Goal: Transaction & Acquisition: Purchase product/service

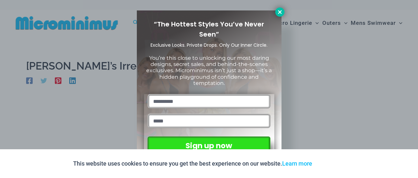
click at [277, 12] on icon at bounding box center [280, 12] width 6 height 6
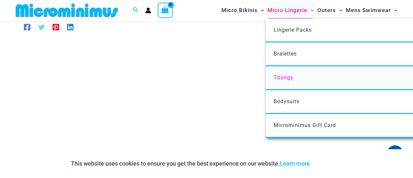
scroll to position [49, 0]
click at [280, 76] on span "Thongs" at bounding box center [284, 77] width 20 height 6
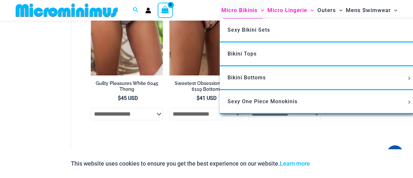
scroll to position [619, 0]
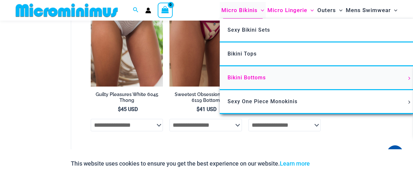
click at [244, 76] on span "Bikini Bottoms" at bounding box center [247, 77] width 38 height 6
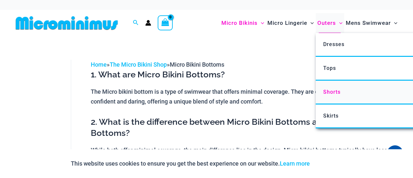
click at [325, 95] on link "Shorts" at bounding box center [413, 93] width 194 height 24
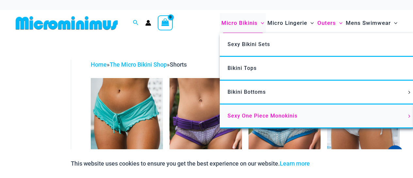
click at [243, 113] on span "Sexy One Piece Monokinis" at bounding box center [263, 116] width 70 height 6
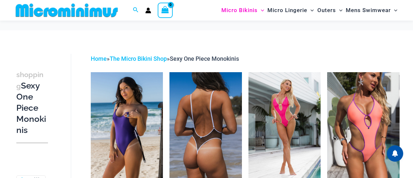
click at [179, 118] on img at bounding box center [205, 126] width 72 height 108
